Goal: Navigation & Orientation: Find specific page/section

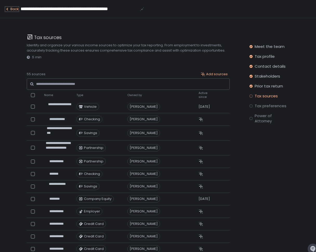
click at [11, 8] on div "Back" at bounding box center [12, 9] width 14 height 5
